Goal: Transaction & Acquisition: Register for event/course

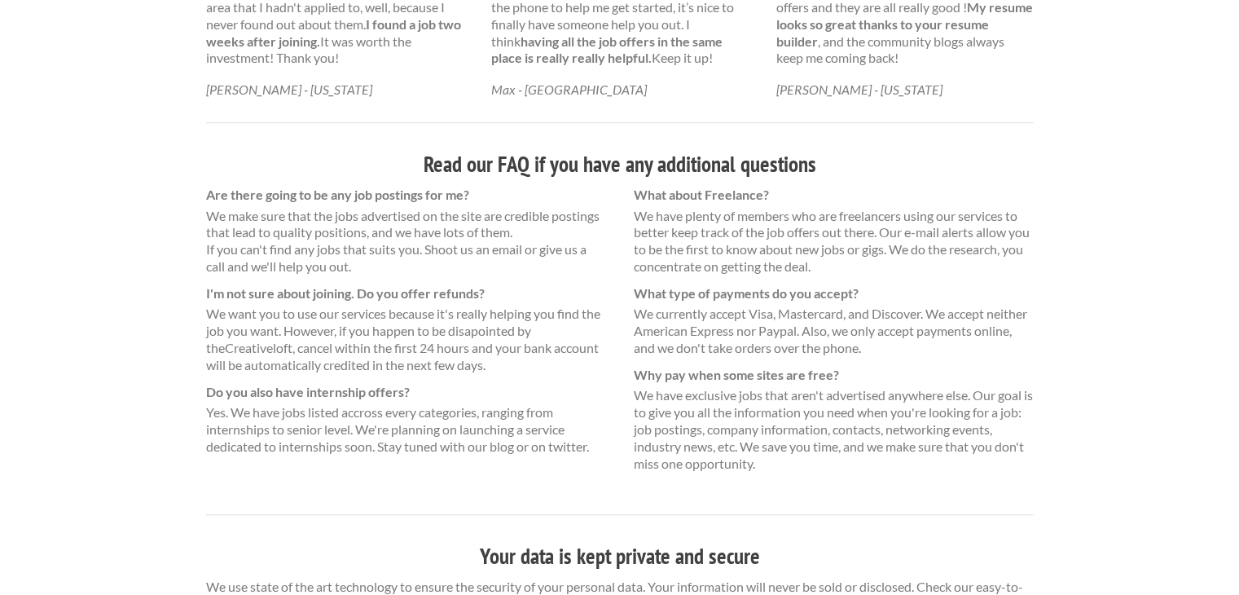
scroll to position [1102, 0]
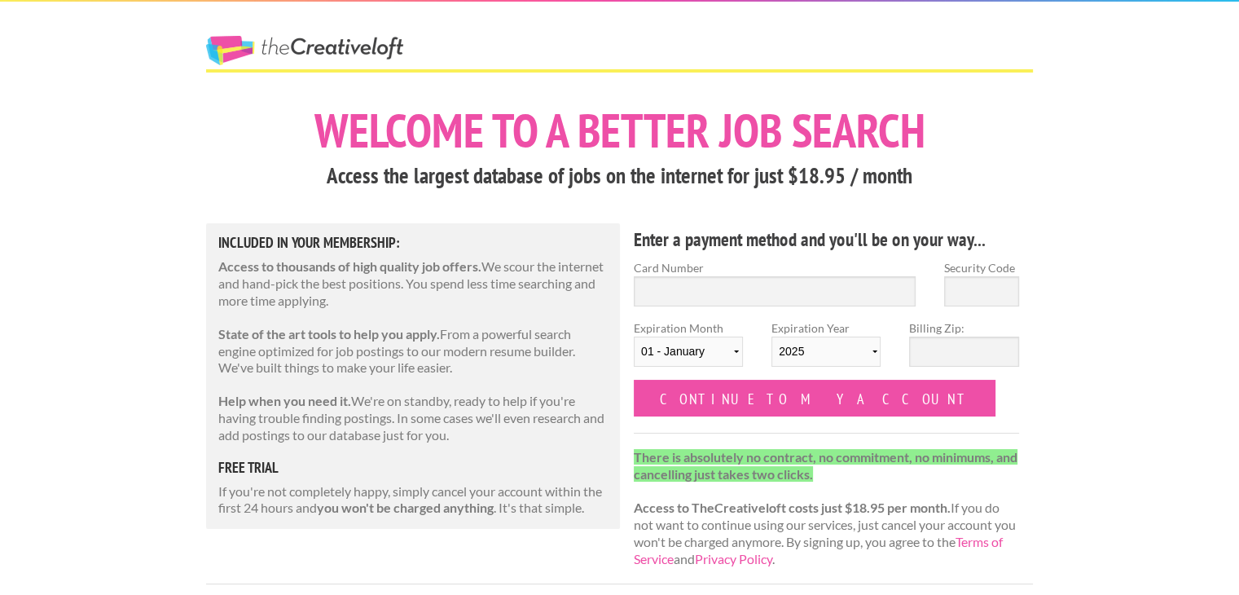
click at [897, 139] on h1 "Welcome to a better job search" at bounding box center [619, 130] width 827 height 47
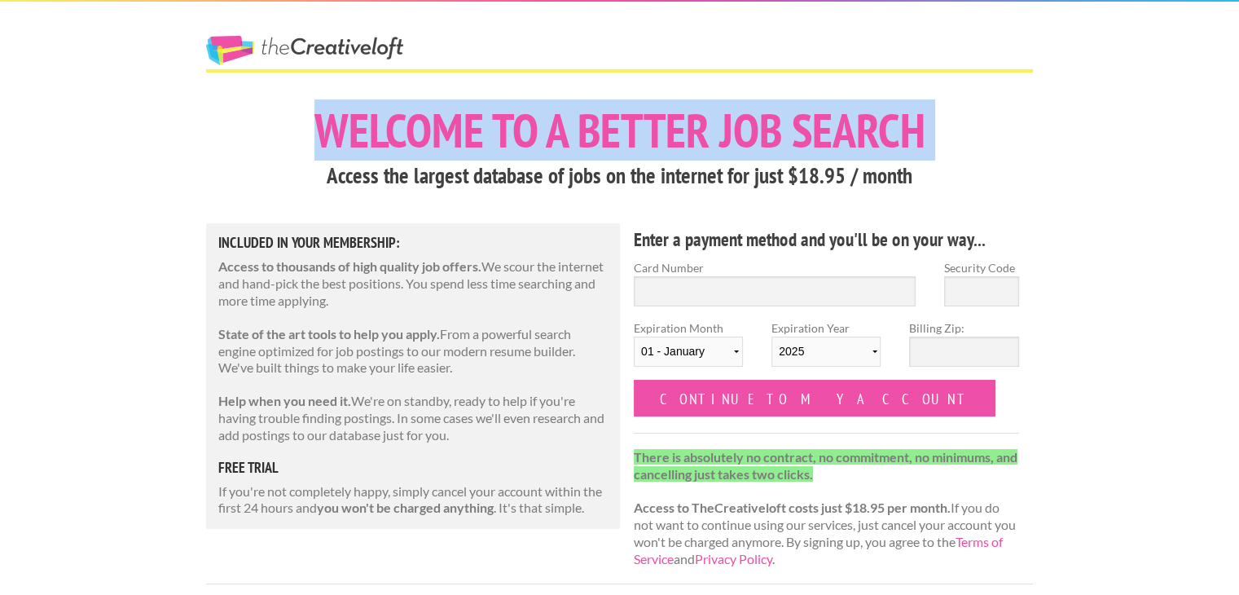
click at [897, 139] on h1 "Welcome to a better job search" at bounding box center [619, 130] width 827 height 47
click at [1004, 141] on h1 "Welcome to a better job search" at bounding box center [619, 130] width 827 height 47
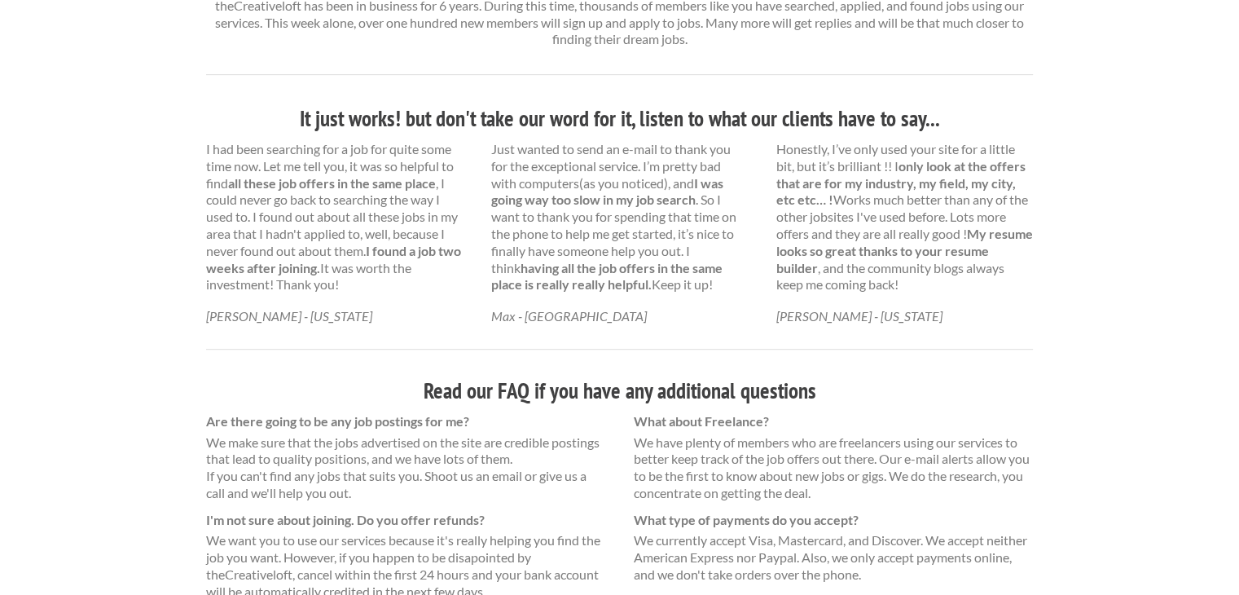
scroll to position [996, 0]
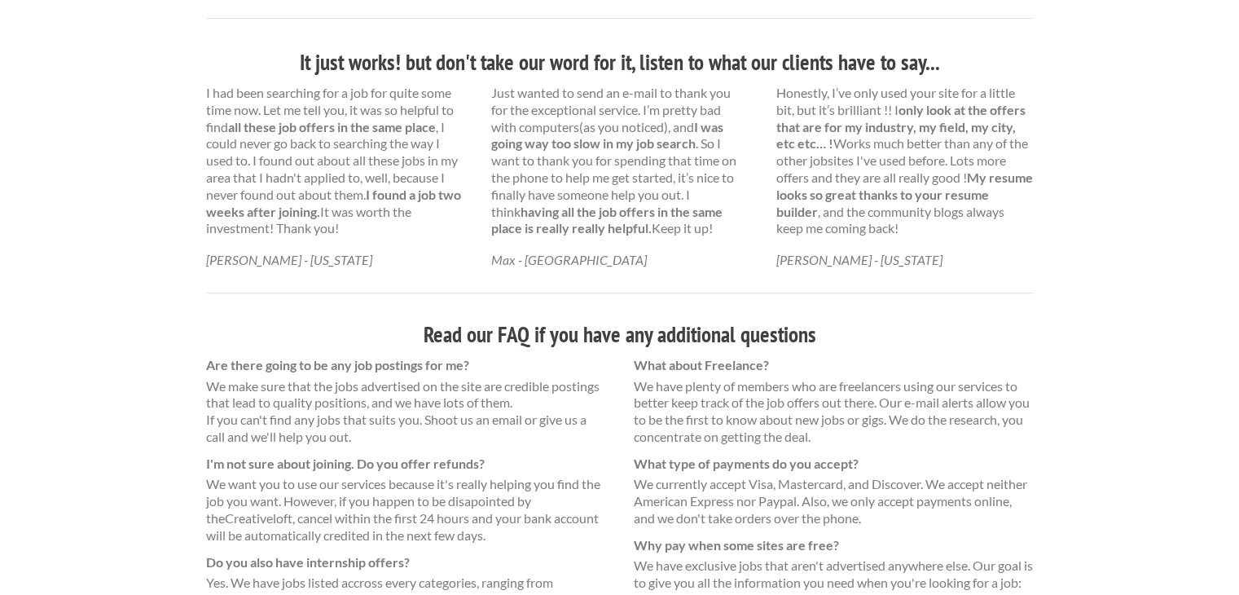
scroll to position [1102, 0]
